Goal: Information Seeking & Learning: Check status

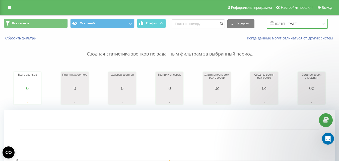
click at [286, 24] on input "[DATE] - [DATE]" at bounding box center [297, 24] width 61 height 10
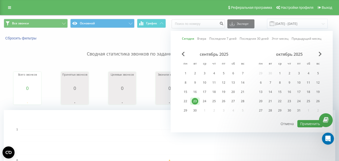
click at [280, 39] on link "Этот месяц" at bounding box center [280, 38] width 17 height 5
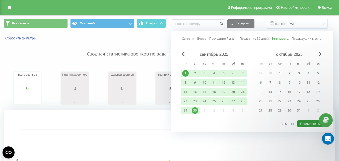
click at [306, 123] on button "Применить" at bounding box center [310, 123] width 25 height 7
type input "[DATE] - [DATE]"
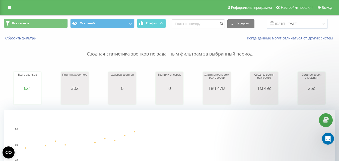
scroll to position [151, 0]
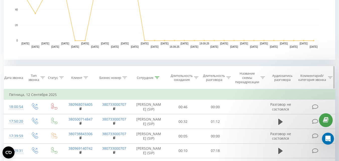
click at [158, 79] on div at bounding box center [157, 78] width 5 height 4
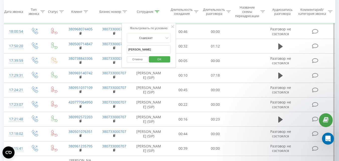
click at [138, 60] on button "Отмена" at bounding box center [137, 59] width 21 height 6
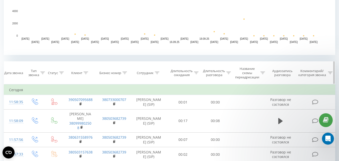
scroll to position [226, 0]
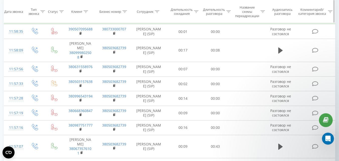
click at [86, 12] on icon at bounding box center [86, 11] width 5 height 3
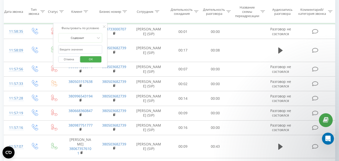
click at [81, 51] on input "text" at bounding box center [80, 49] width 44 height 9
paste input "380951985156"
type input "380951985156"
click at [89, 58] on span "OK" at bounding box center [91, 59] width 14 height 8
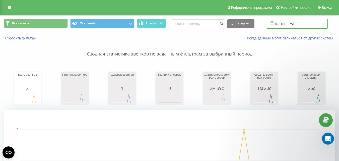
click at [295, 21] on input "[DATE] - [DATE]" at bounding box center [297, 24] width 61 height 10
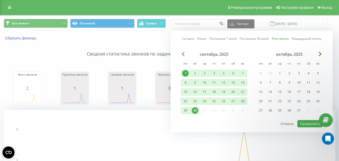
click at [183, 53] on span "Previous Month" at bounding box center [183, 54] width 3 height 5
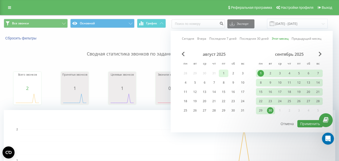
click at [227, 74] on div "1" at bounding box center [224, 73] width 7 height 7
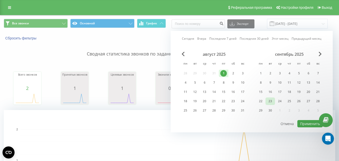
click at [272, 102] on div "23" at bounding box center [270, 101] width 7 height 7
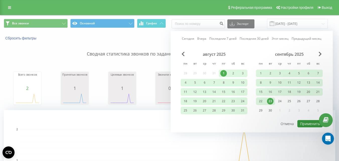
click at [309, 126] on button "Применить" at bounding box center [310, 123] width 25 height 7
type input "[DATE] - [DATE]"
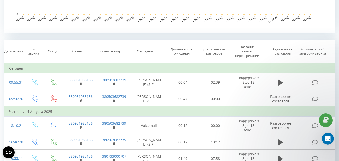
scroll to position [215, 0]
